Goal: Task Accomplishment & Management: Use online tool/utility

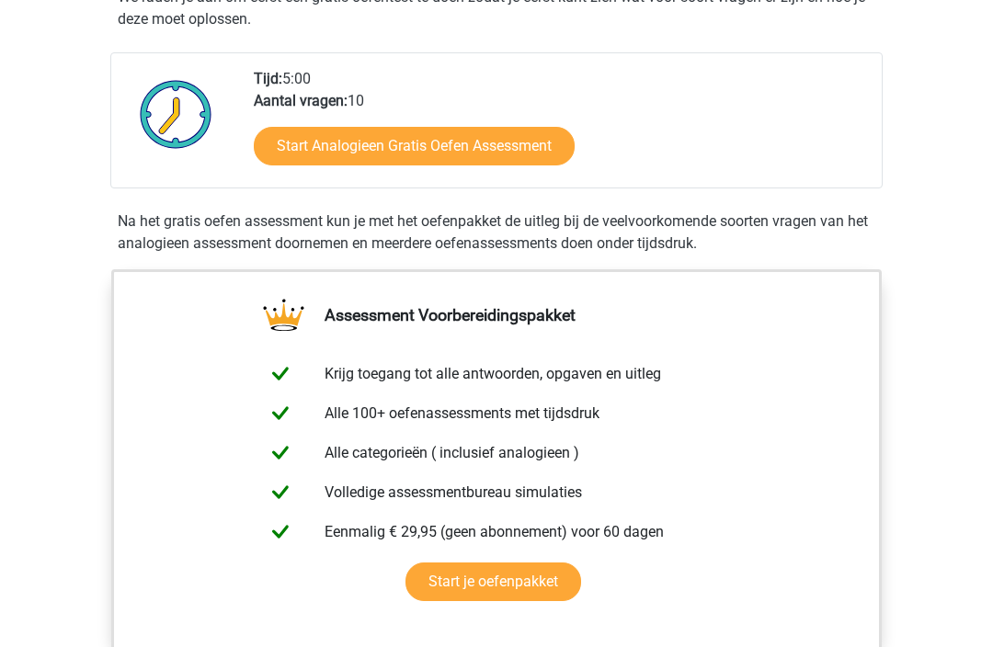
scroll to position [382, 0]
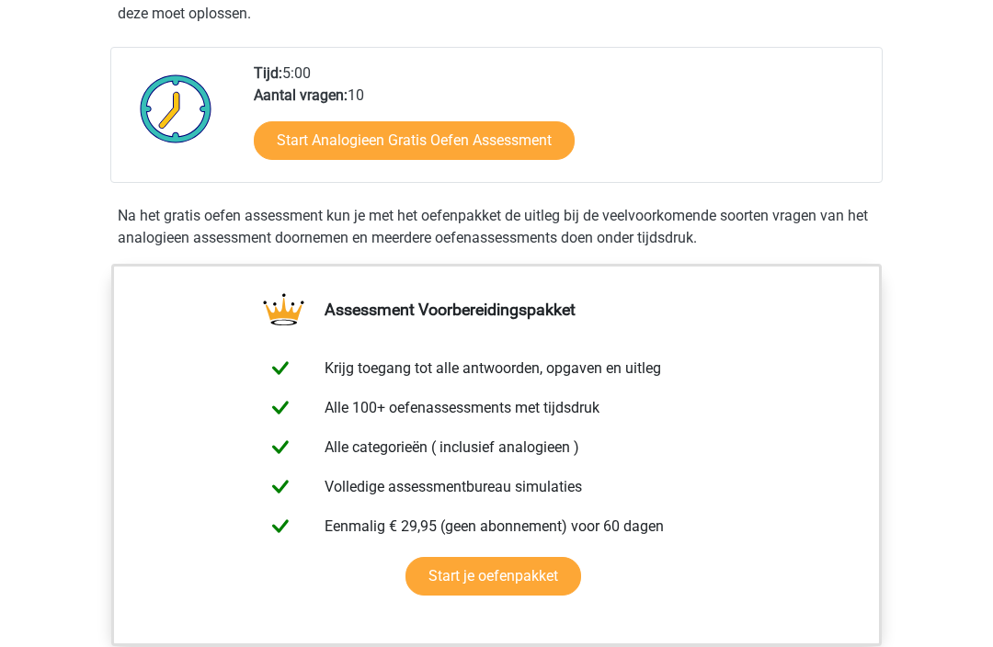
click at [351, 130] on link "Start Analogieen Gratis Oefen Assessment" at bounding box center [414, 140] width 321 height 39
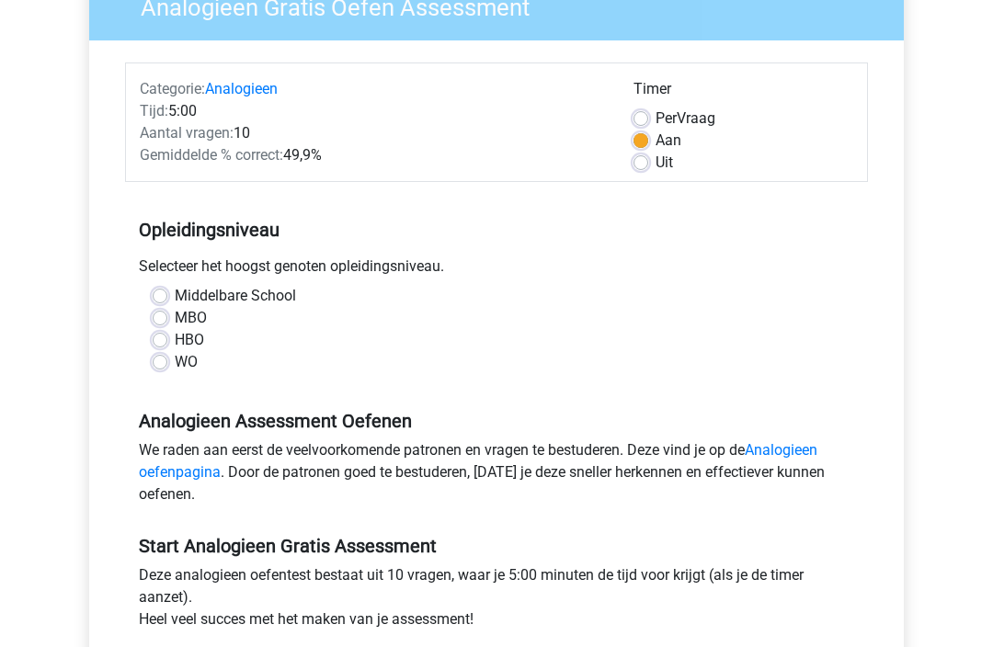
scroll to position [177, 0]
click at [175, 319] on label "MBO" at bounding box center [191, 318] width 32 height 22
click at [156, 319] on input "MBO" at bounding box center [160, 316] width 15 height 18
radio input "true"
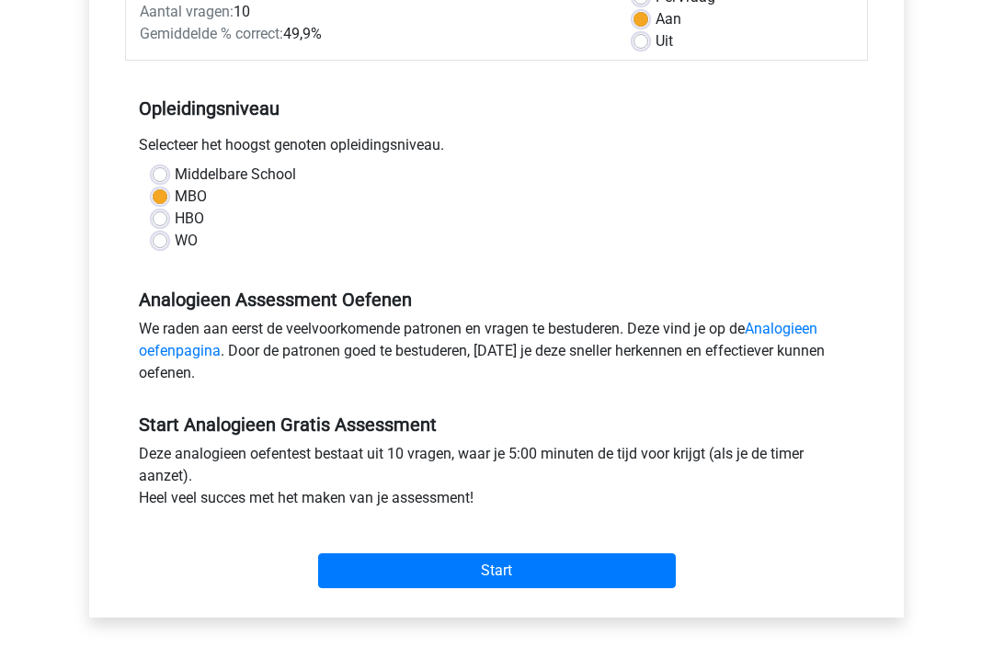
scroll to position [298, 0]
click at [451, 576] on input "Start" at bounding box center [497, 571] width 358 height 35
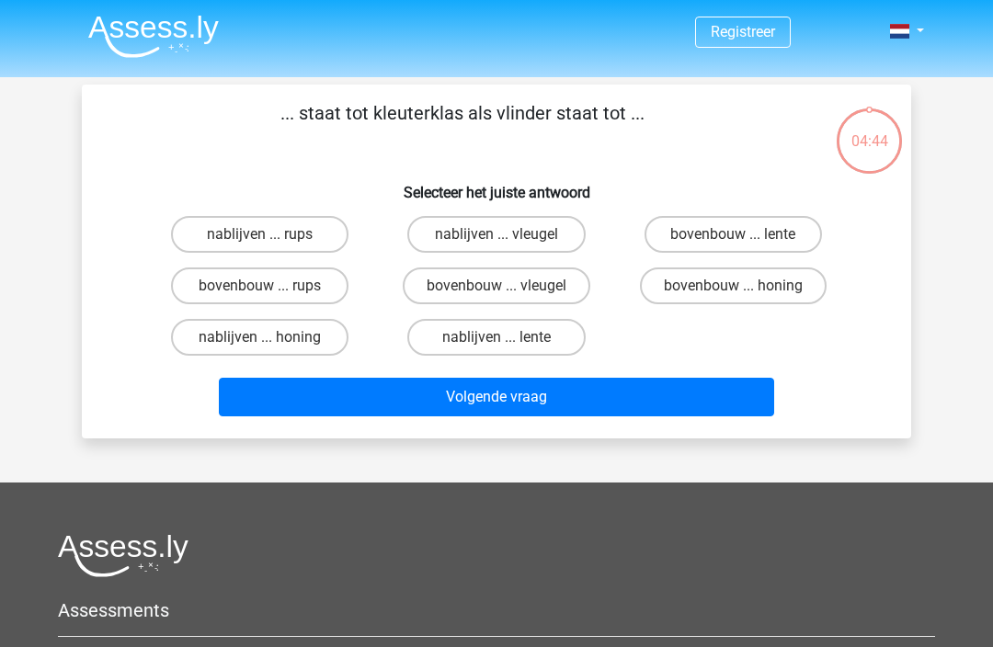
click at [247, 284] on label "bovenbouw ... rups" at bounding box center [259, 286] width 177 height 37
click at [260, 286] on input "bovenbouw ... rups" at bounding box center [266, 292] width 12 height 12
radio input "true"
click at [434, 387] on button "Volgende vraag" at bounding box center [497, 397] width 556 height 39
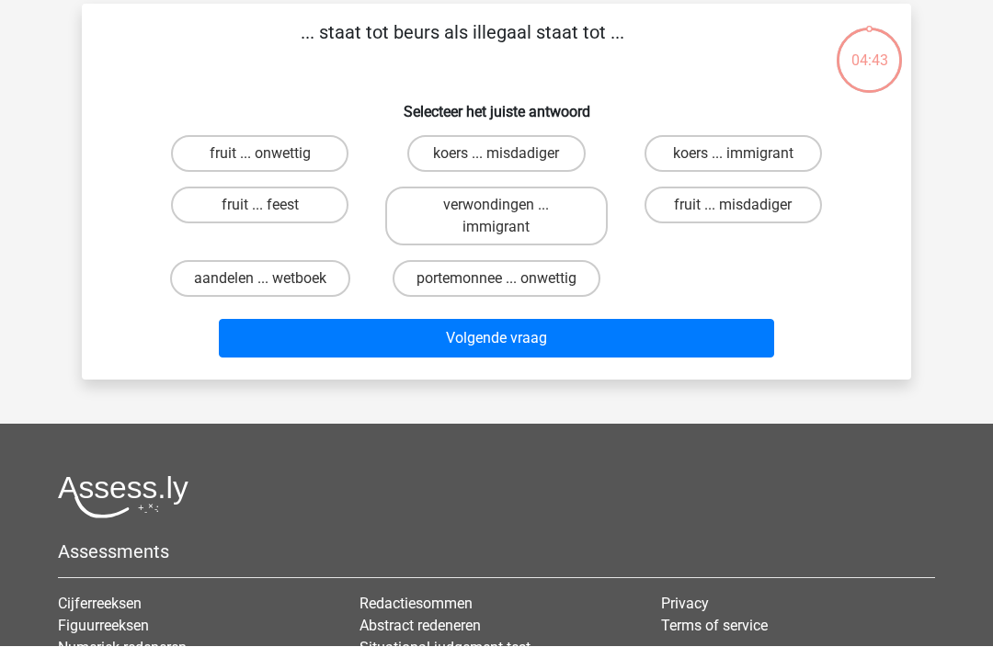
scroll to position [85, 0]
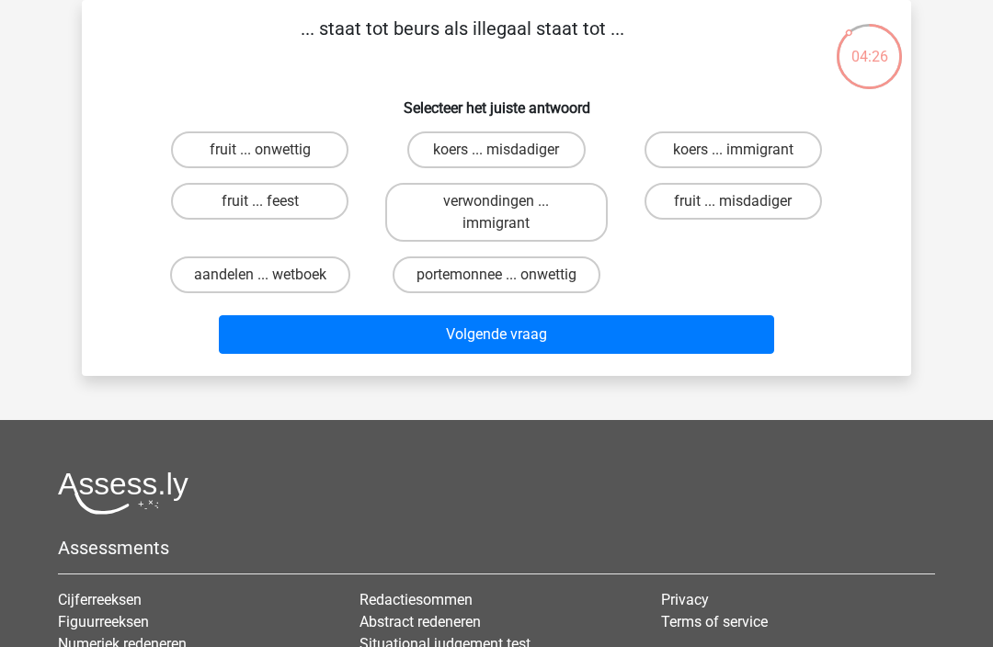
click at [249, 275] on label "aandelen ... wetboek" at bounding box center [260, 275] width 180 height 37
click at [260, 275] on input "aandelen ... wetboek" at bounding box center [266, 281] width 12 height 12
radio input "true"
click at [452, 334] on button "Volgende vraag" at bounding box center [497, 334] width 556 height 39
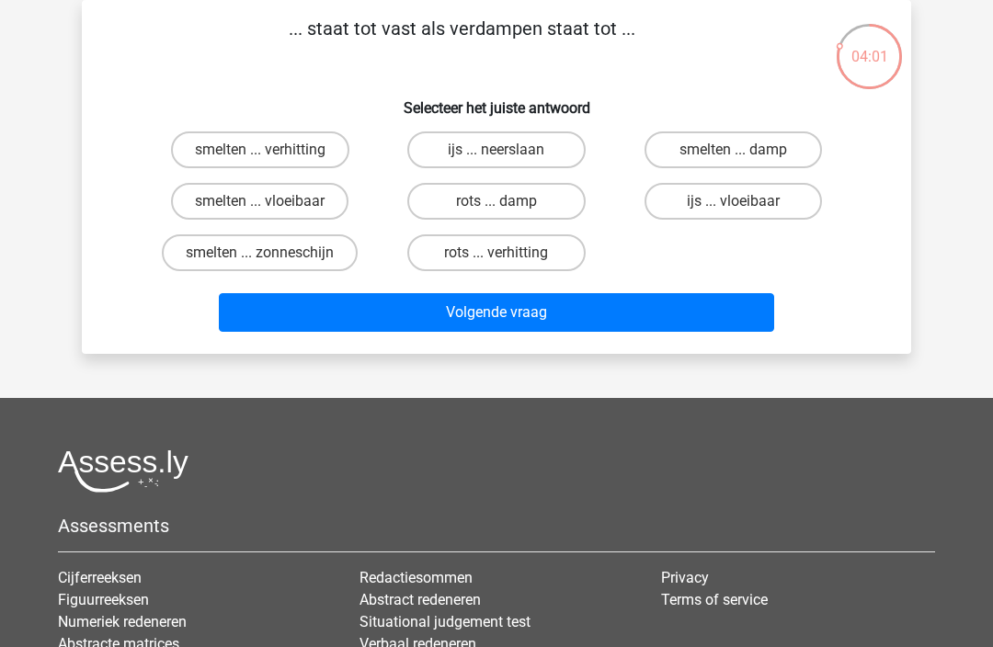
click at [256, 197] on label "smelten ... vloeibaar" at bounding box center [259, 201] width 177 height 37
click at [260, 201] on input "smelten ... vloeibaar" at bounding box center [266, 207] width 12 height 12
radio input "true"
click at [423, 326] on button "Volgende vraag" at bounding box center [497, 312] width 556 height 39
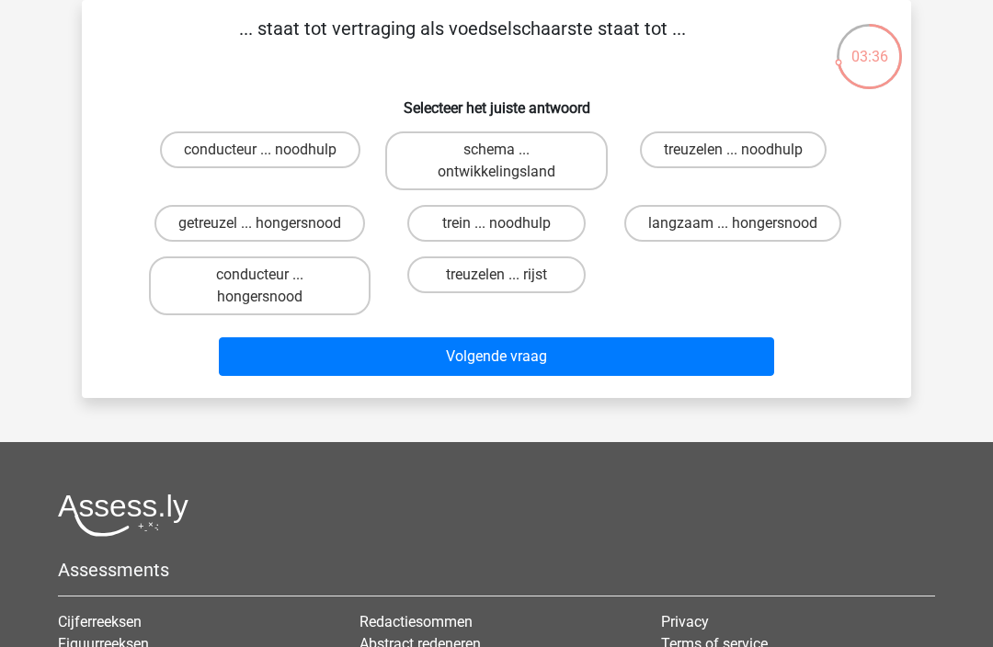
click at [710, 226] on label "langzaam ... hongersnood" at bounding box center [732, 223] width 217 height 37
click at [733, 226] on input "langzaam ... hongersnood" at bounding box center [739, 229] width 12 height 12
radio input "true"
click at [435, 376] on button "Volgende vraag" at bounding box center [497, 357] width 556 height 39
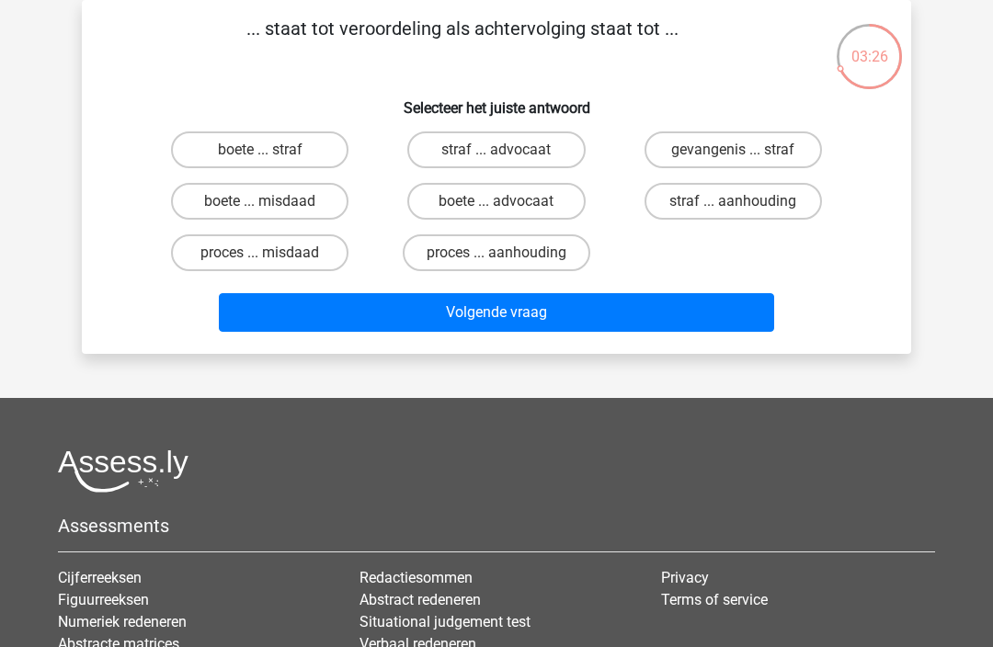
click at [454, 254] on label "proces ... aanhouding" at bounding box center [497, 253] width 188 height 37
click at [497, 254] on input "proces ... aanhouding" at bounding box center [503, 259] width 12 height 12
radio input "true"
click at [441, 322] on button "Volgende vraag" at bounding box center [497, 312] width 556 height 39
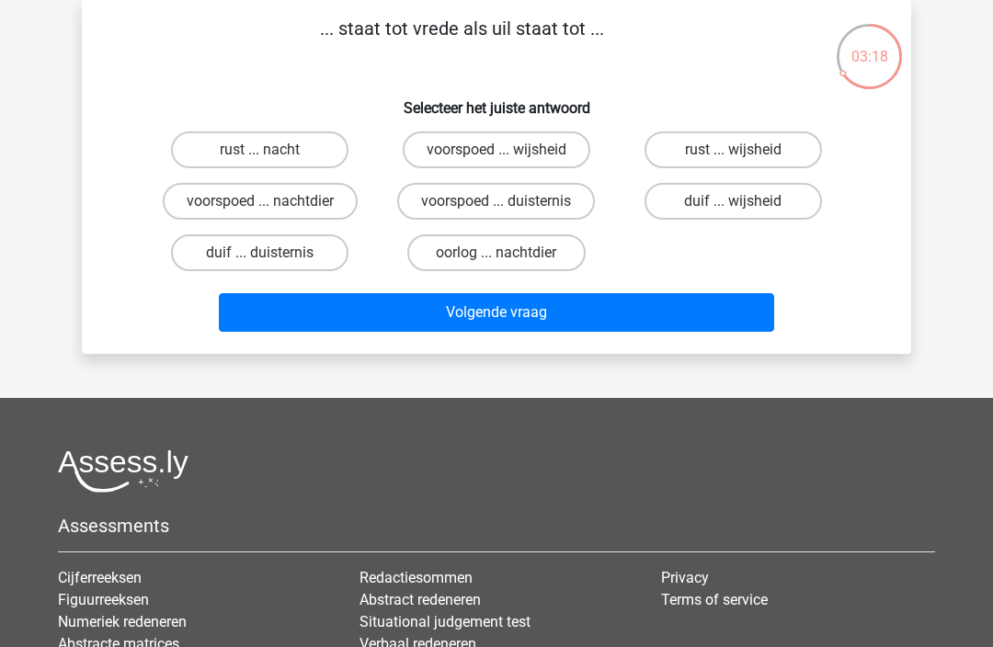
click at [715, 202] on label "duif ... wijsheid" at bounding box center [733, 201] width 177 height 37
click at [733, 202] on input "duif ... wijsheid" at bounding box center [739, 207] width 12 height 12
radio input "true"
click at [452, 314] on button "Volgende vraag" at bounding box center [497, 312] width 556 height 39
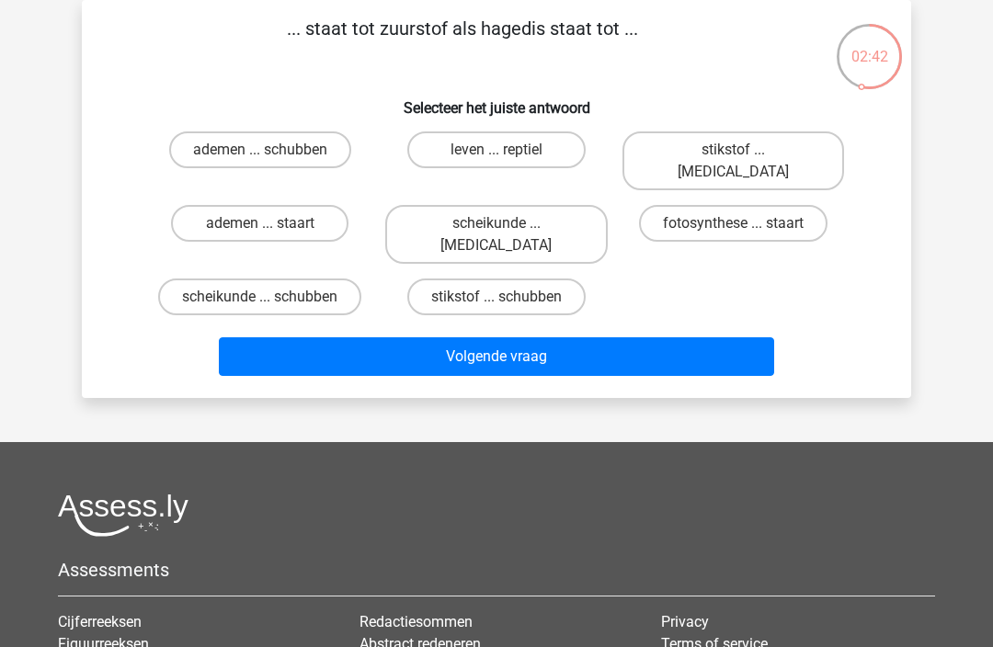
click at [710, 209] on label "fotosynthese ... staart" at bounding box center [733, 223] width 189 height 37
click at [733, 223] on input "fotosynthese ... staart" at bounding box center [739, 229] width 12 height 12
radio input "true"
click at [436, 338] on button "Volgende vraag" at bounding box center [497, 357] width 556 height 39
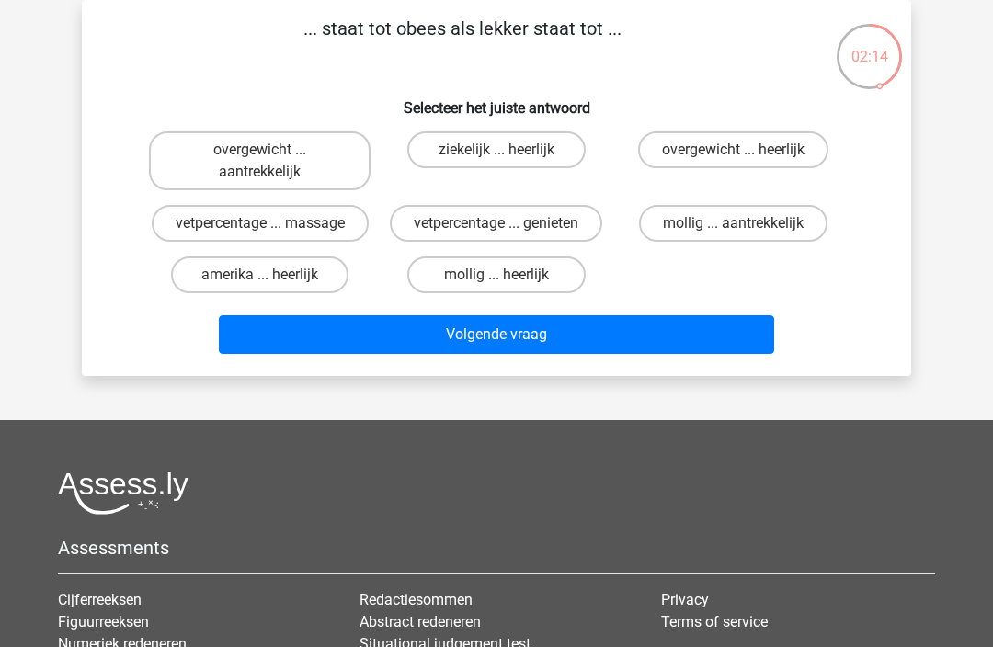
click at [475, 269] on label "mollig ... heerlijk" at bounding box center [495, 275] width 177 height 37
click at [497, 275] on input "mollig ... heerlijk" at bounding box center [503, 281] width 12 height 12
radio input "true"
click at [700, 155] on label "overgewicht ... heerlijk" at bounding box center [733, 150] width 190 height 37
click at [733, 155] on input "overgewicht ... heerlijk" at bounding box center [739, 156] width 12 height 12
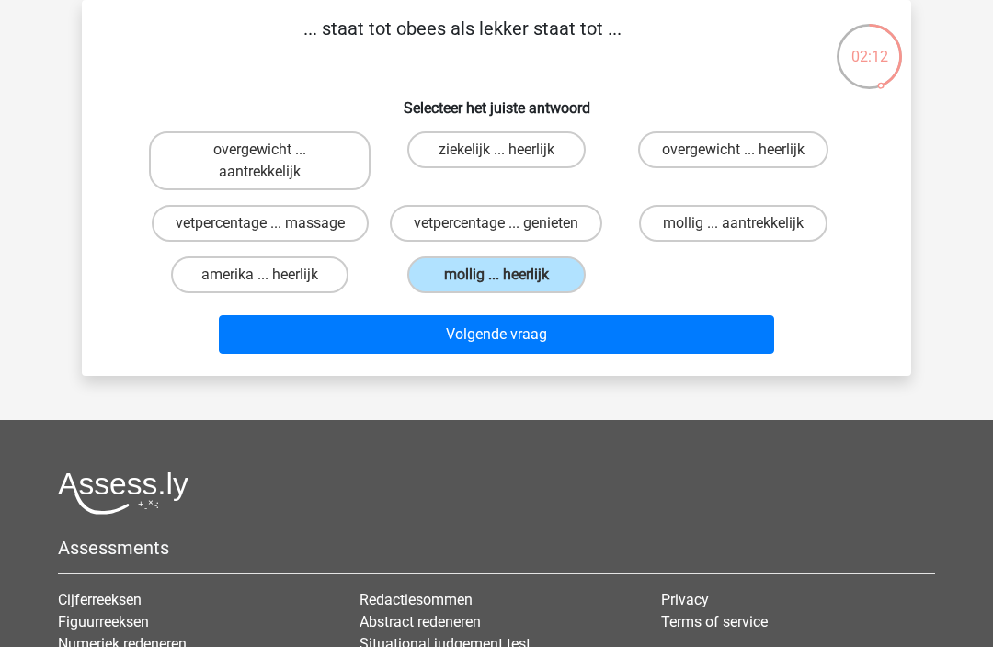
radio input "true"
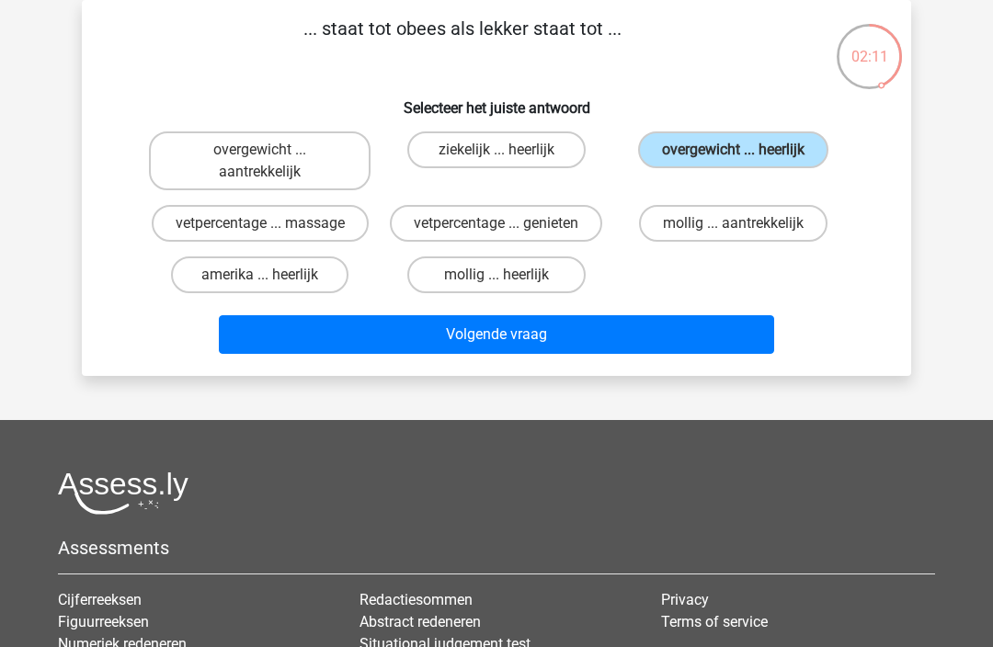
click at [474, 329] on button "Volgende vraag" at bounding box center [497, 334] width 556 height 39
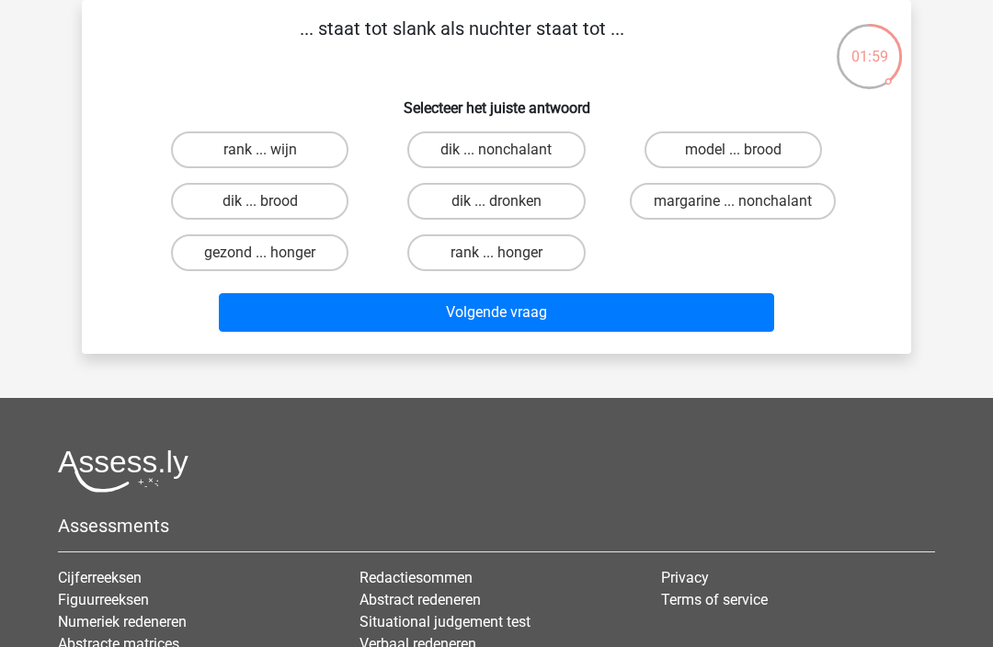
click at [489, 209] on label "dik ... dronken" at bounding box center [495, 201] width 177 height 37
click at [497, 209] on input "dik ... dronken" at bounding box center [503, 207] width 12 height 12
radio input "true"
click at [475, 315] on button "Volgende vraag" at bounding box center [497, 312] width 556 height 39
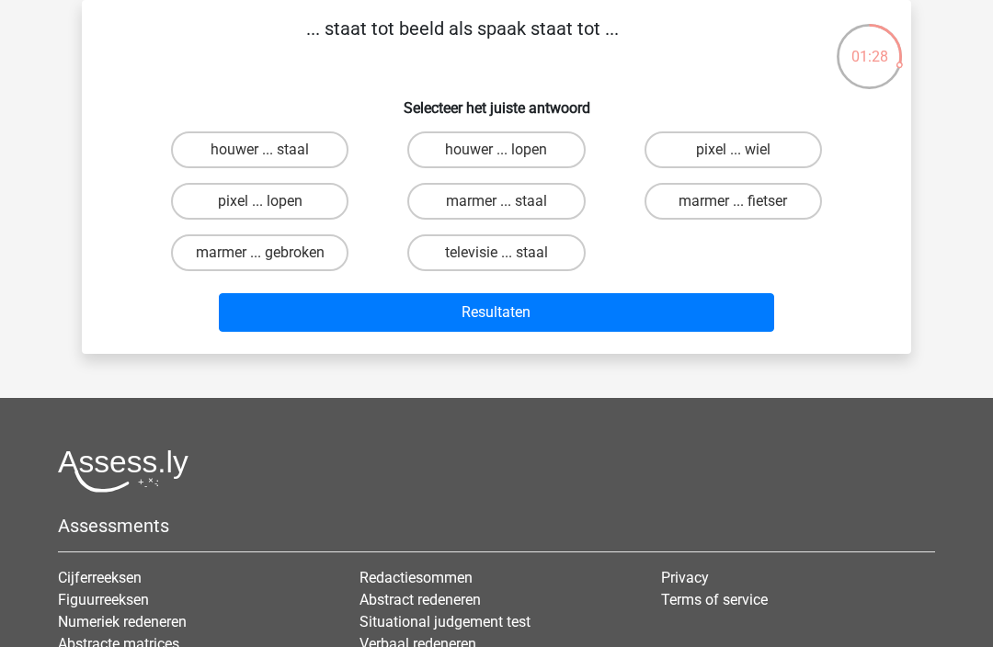
click at [706, 157] on label "pixel ... wiel" at bounding box center [733, 150] width 177 height 37
click at [733, 157] on input "pixel ... wiel" at bounding box center [739, 156] width 12 height 12
radio input "true"
click at [460, 305] on button "Resultaten" at bounding box center [497, 312] width 556 height 39
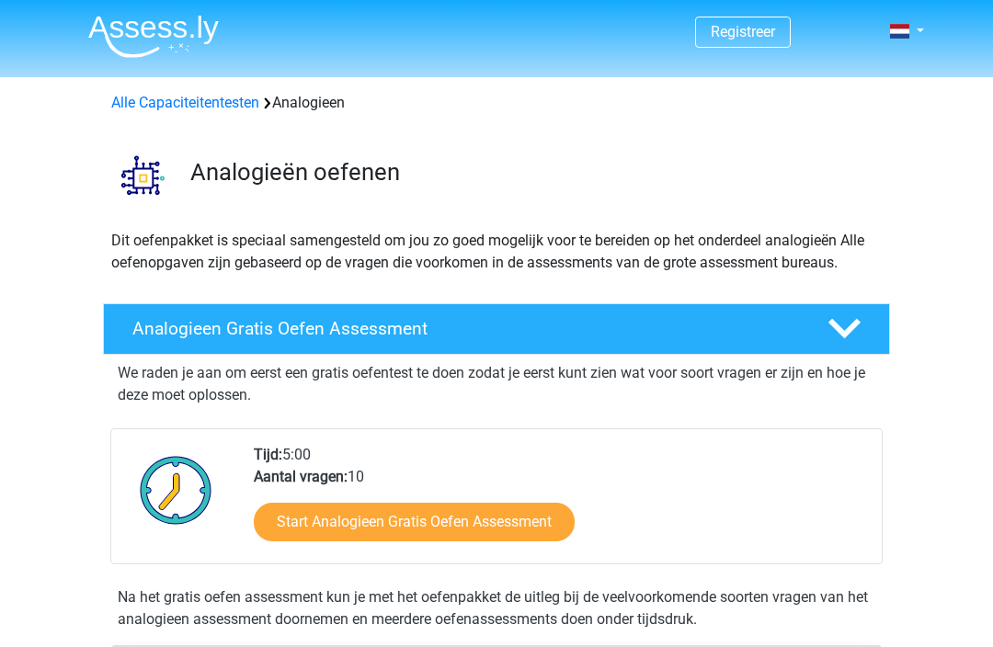
scroll to position [443, 0]
